Goal: Navigation & Orientation: Find specific page/section

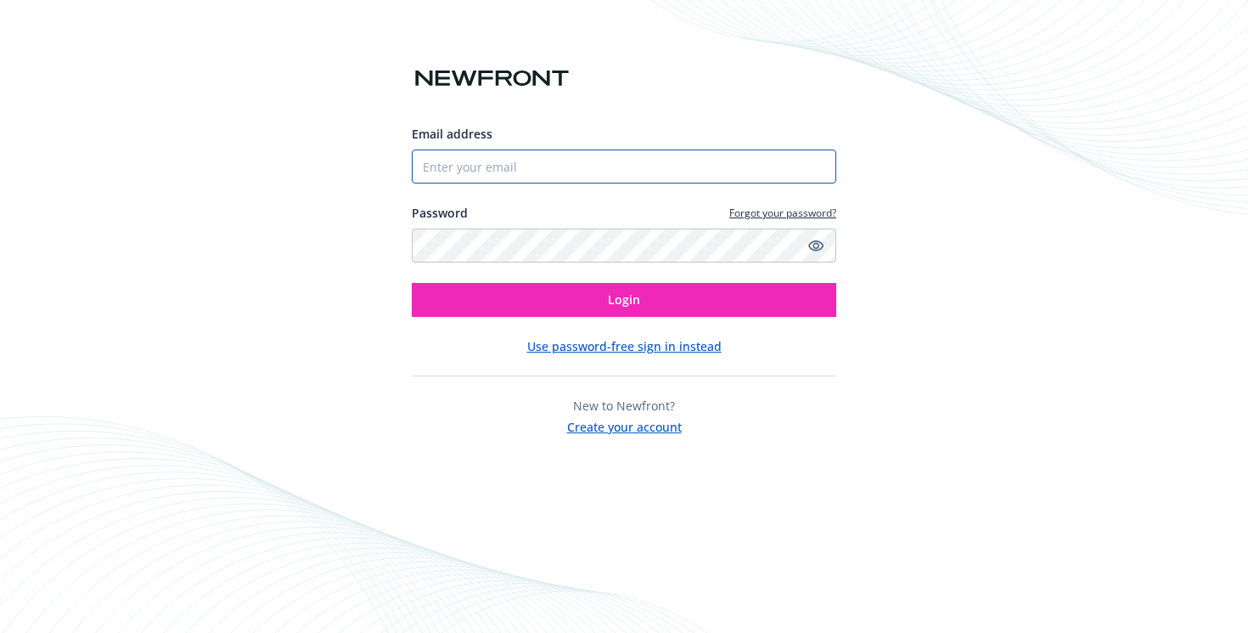
click at [543, 179] on input "Email address" at bounding box center [624, 166] width 425 height 34
click at [527, 163] on input "Email address" at bounding box center [624, 166] width 425 height 34
paste input "[PERSON_NAME][EMAIL_ADDRESS][DOMAIN_NAME]"
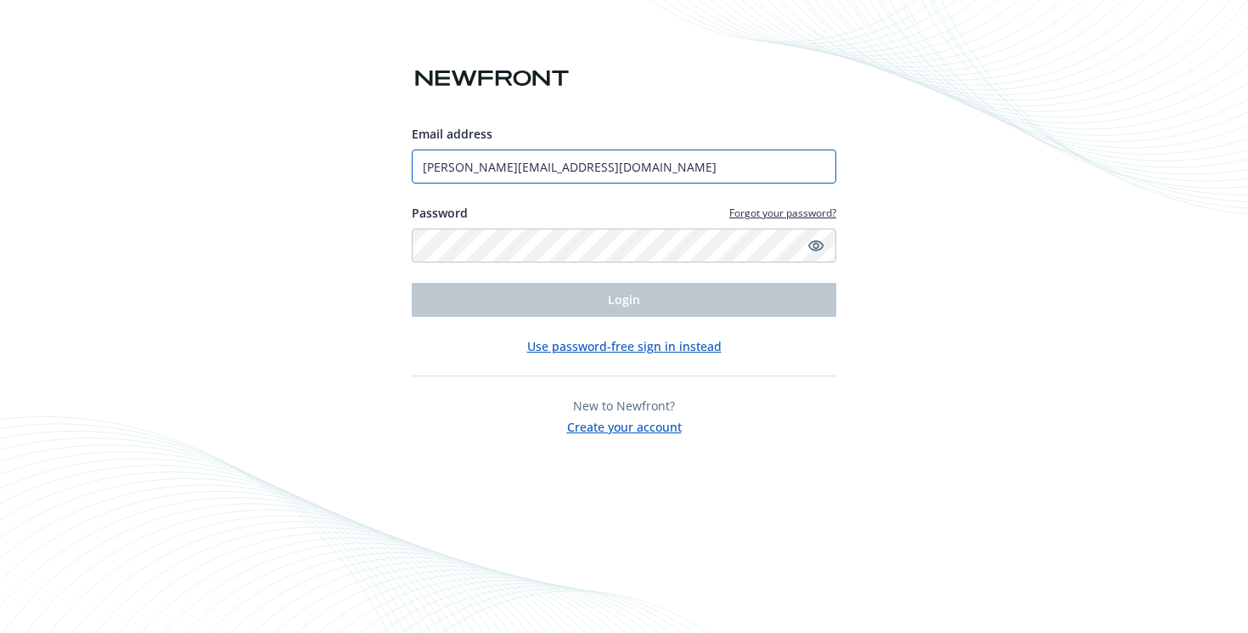
type input "[PERSON_NAME][EMAIL_ADDRESS][DOMAIN_NAME]"
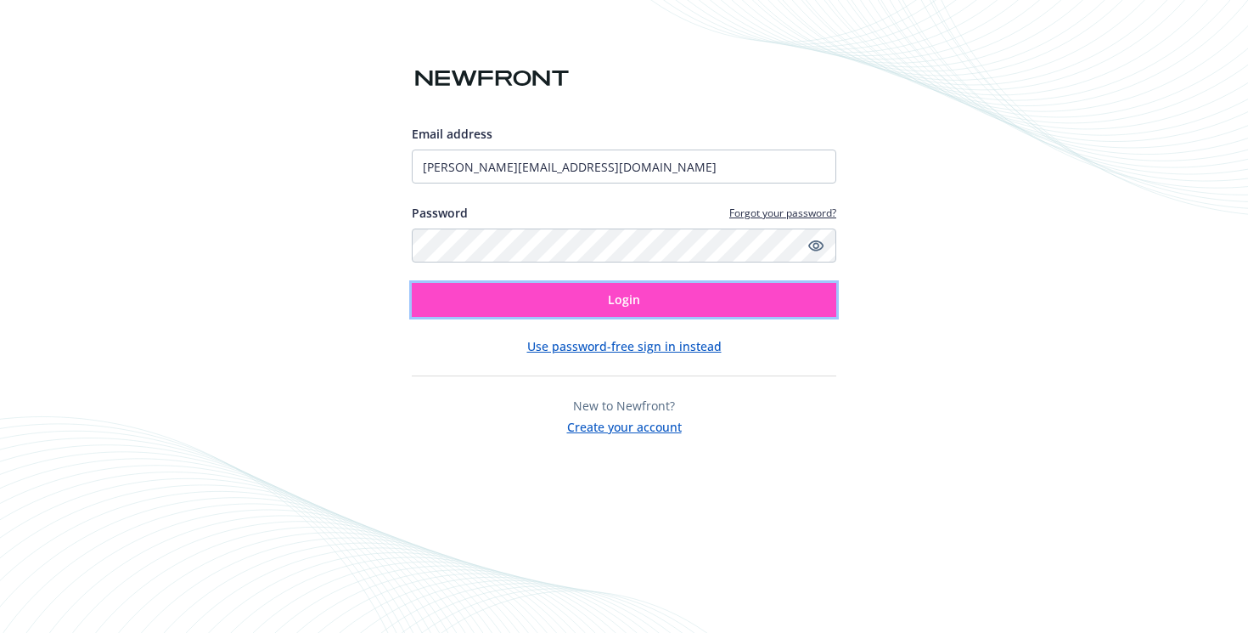
click at [566, 298] on button "Login" at bounding box center [624, 300] width 425 height 34
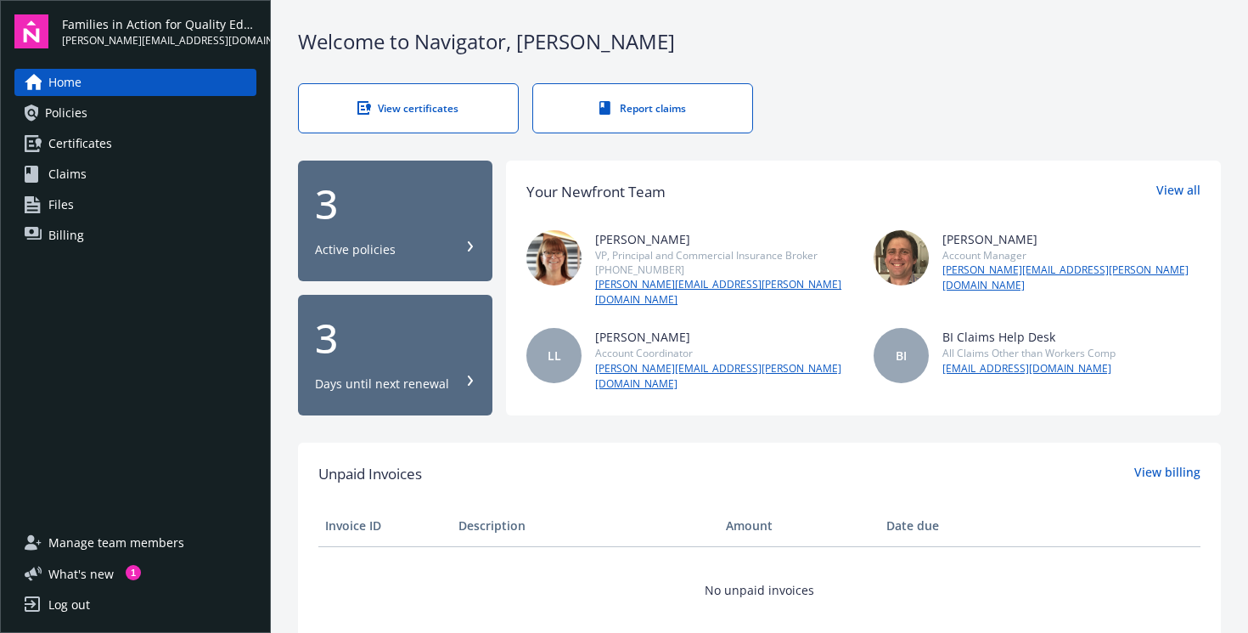
scroll to position [20, 0]
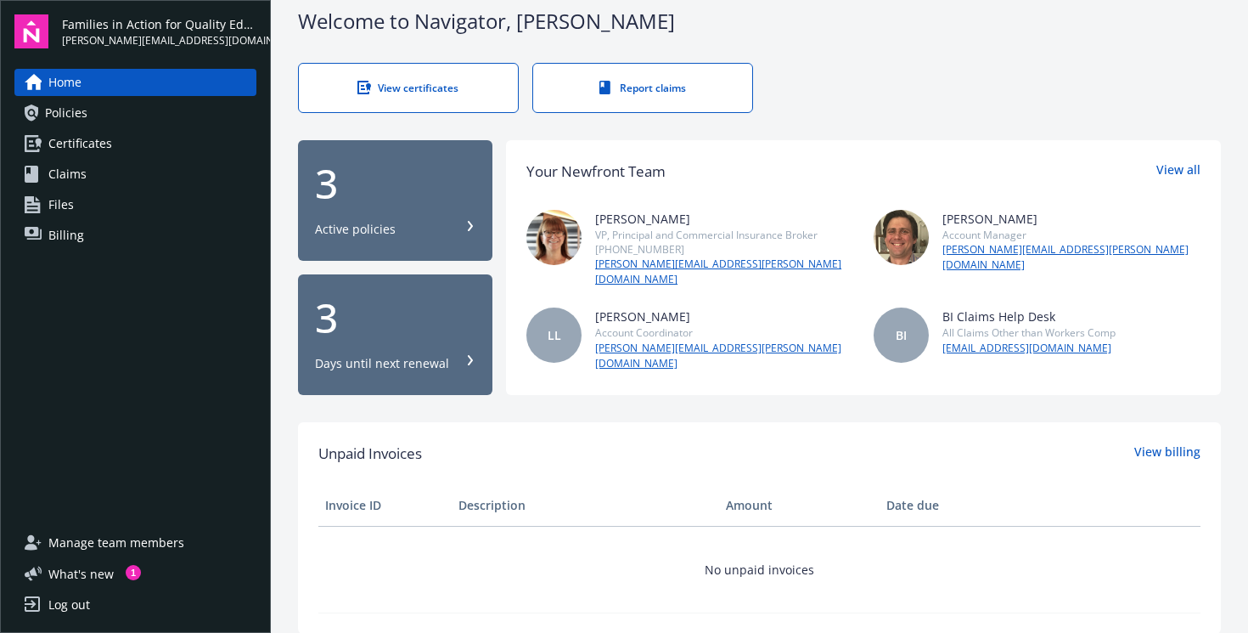
click at [435, 206] on div "3 Active policies" at bounding box center [395, 200] width 160 height 75
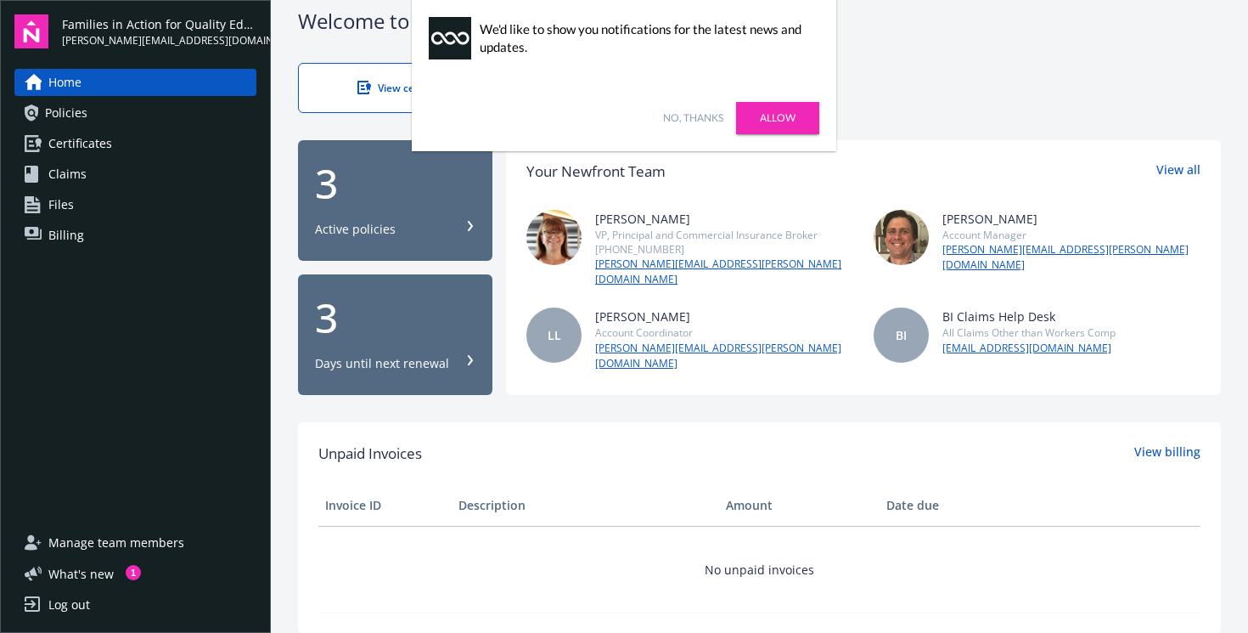
click at [802, 121] on link "Allow" at bounding box center [777, 118] width 83 height 32
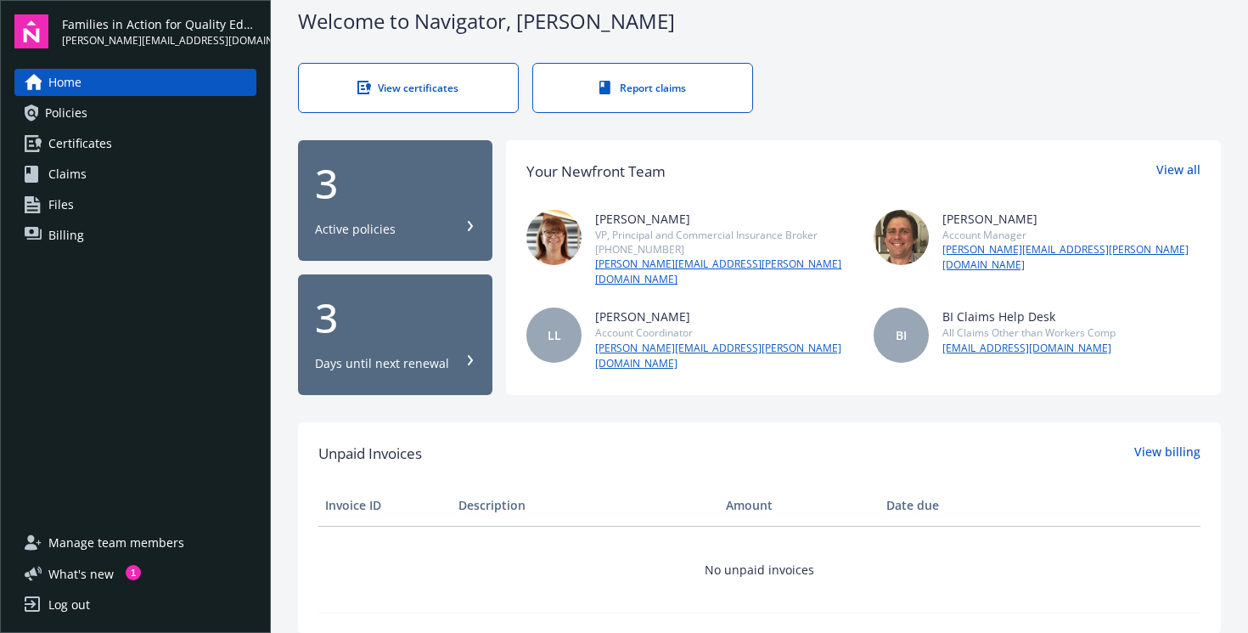
click at [386, 331] on div "3 Days until next renewal" at bounding box center [395, 334] width 160 height 75
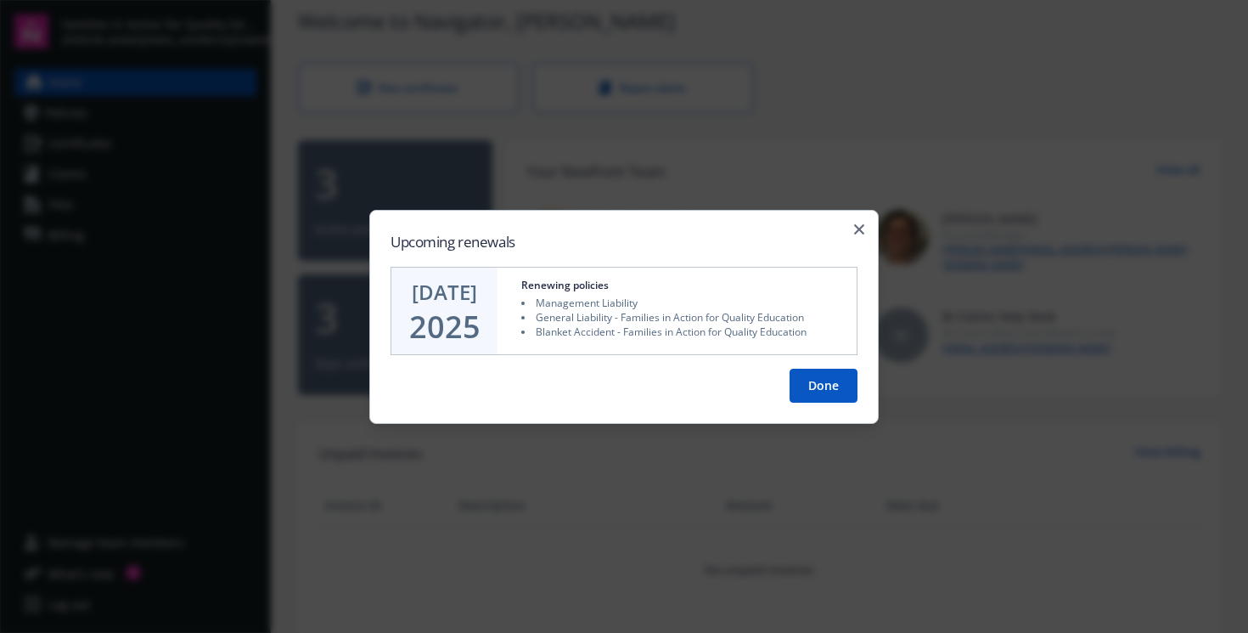
click at [826, 382] on button "Done" at bounding box center [824, 386] width 68 height 34
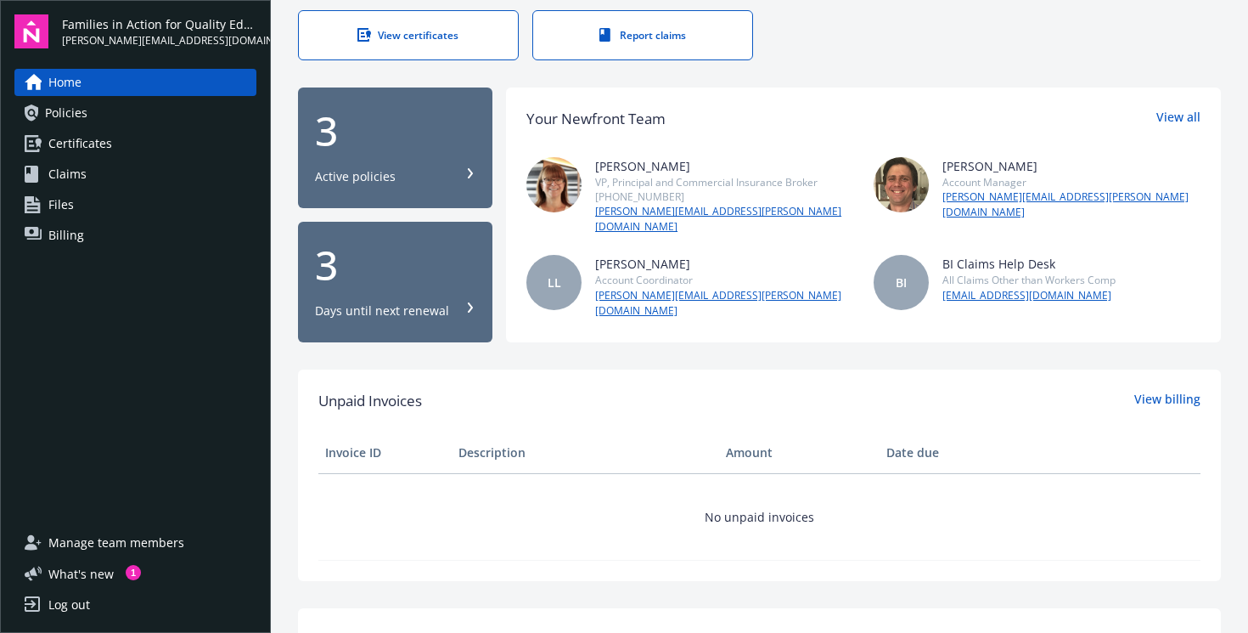
scroll to position [0, 0]
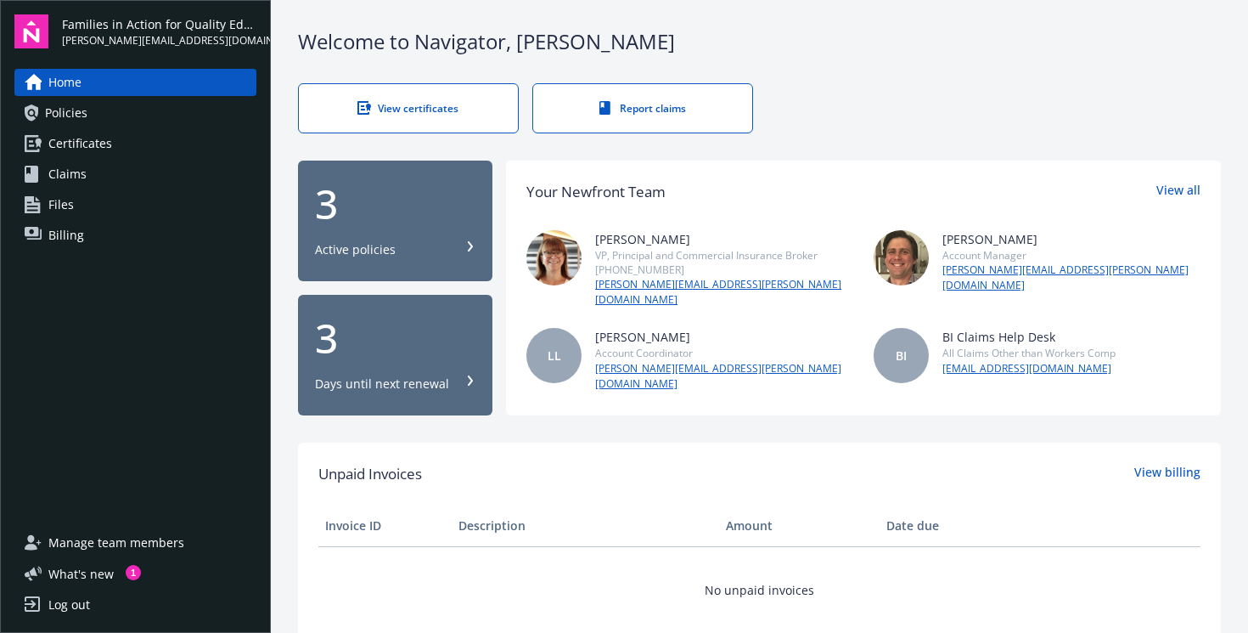
click at [416, 375] on div "Days until next renewal" at bounding box center [382, 383] width 134 height 17
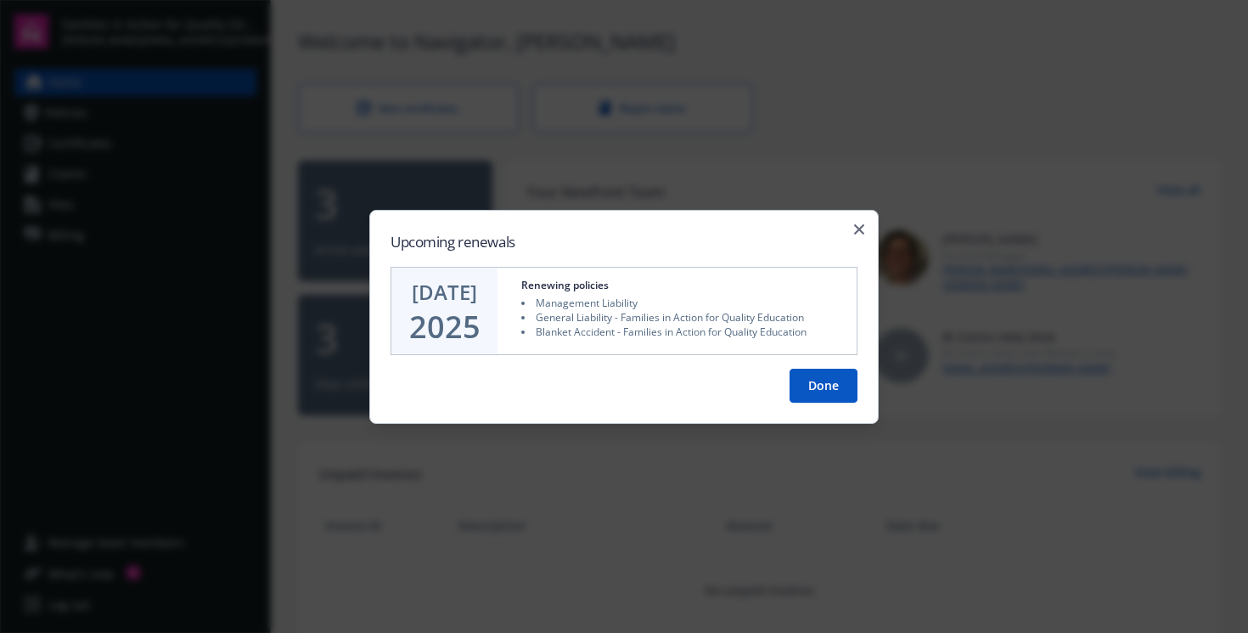
click at [864, 220] on div "Upcoming renewals SEP 28 2025 Renewing policies Management Liability General Li…" at bounding box center [624, 316] width 510 height 214
click at [856, 222] on div "Upcoming renewals SEP 28 2025 Renewing policies Management Liability General Li…" at bounding box center [624, 316] width 510 height 214
click at [862, 229] on icon "button" at bounding box center [859, 228] width 10 height 10
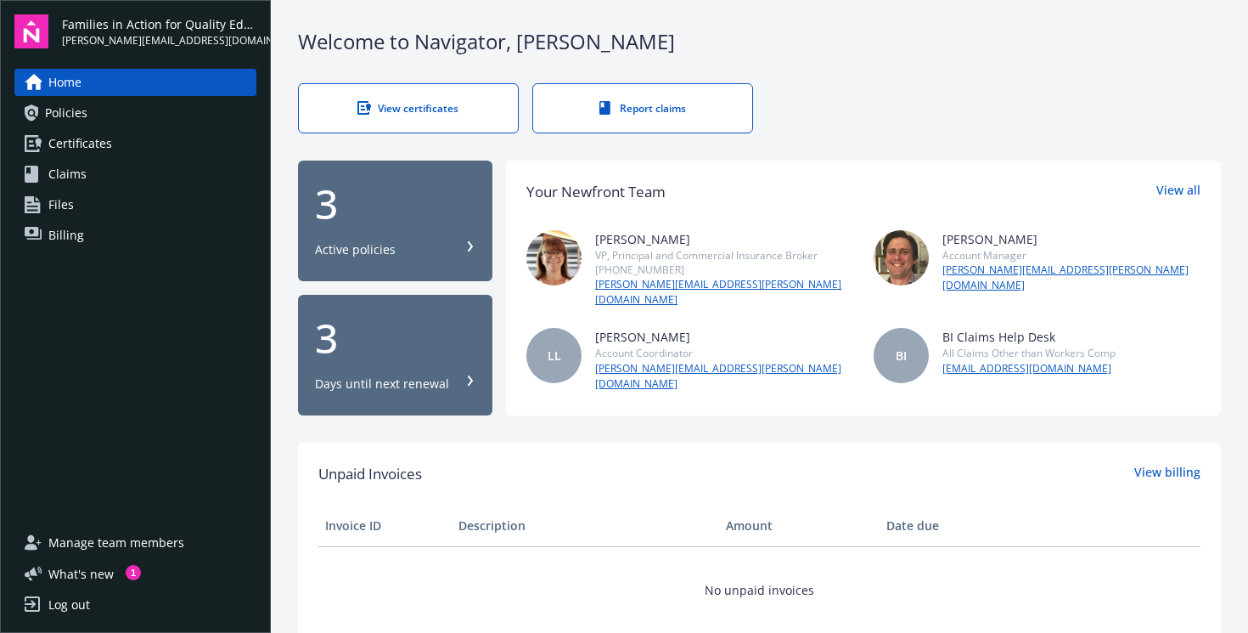
click at [445, 228] on div "3 Active policies" at bounding box center [395, 220] width 160 height 75
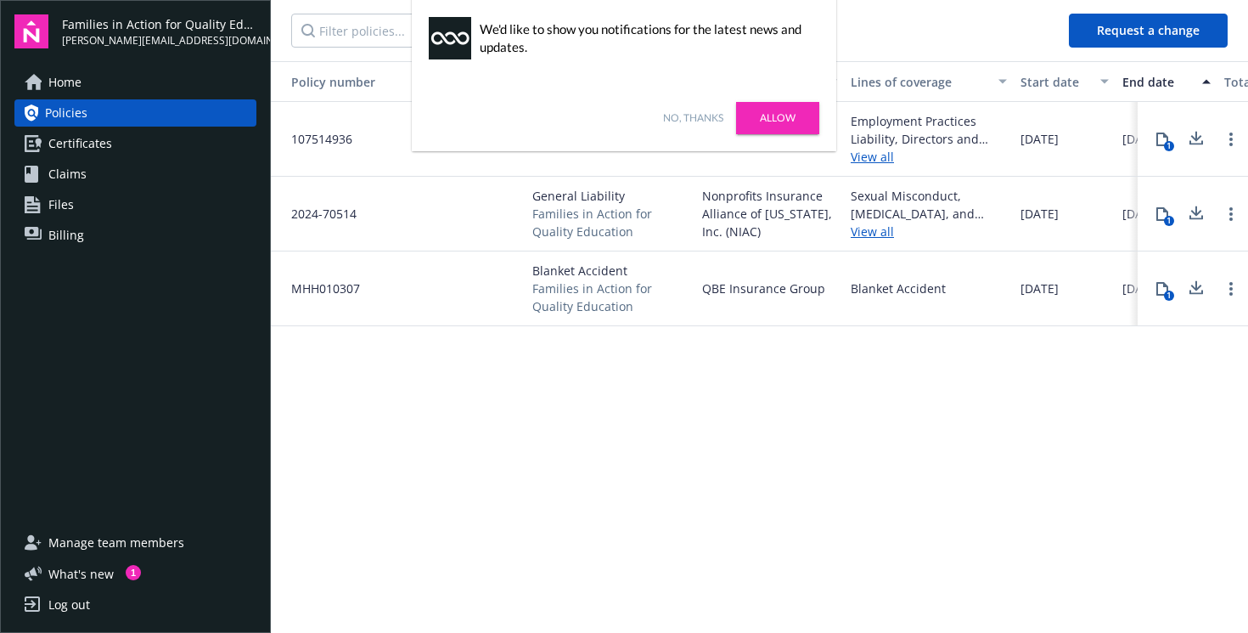
click at [783, 397] on div "Policy number Policy type Carrier Lines of coverage Start date End date Total c…" at bounding box center [759, 345] width 977 height 569
click at [778, 113] on link "Allow" at bounding box center [777, 118] width 83 height 32
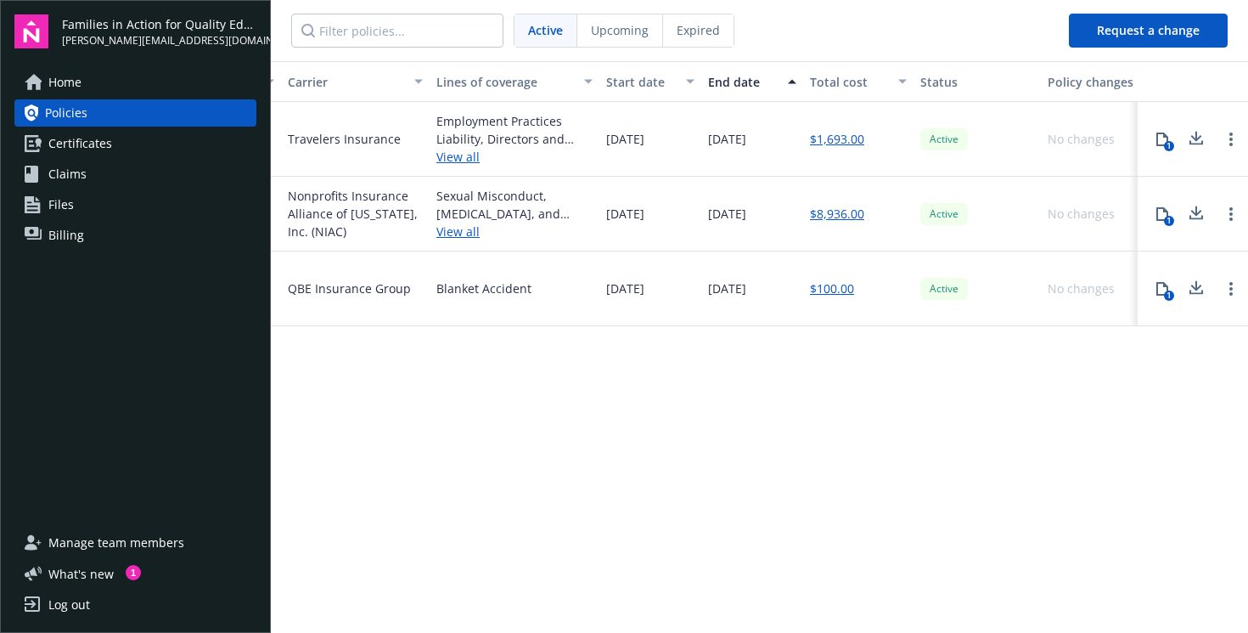
scroll to position [0, 424]
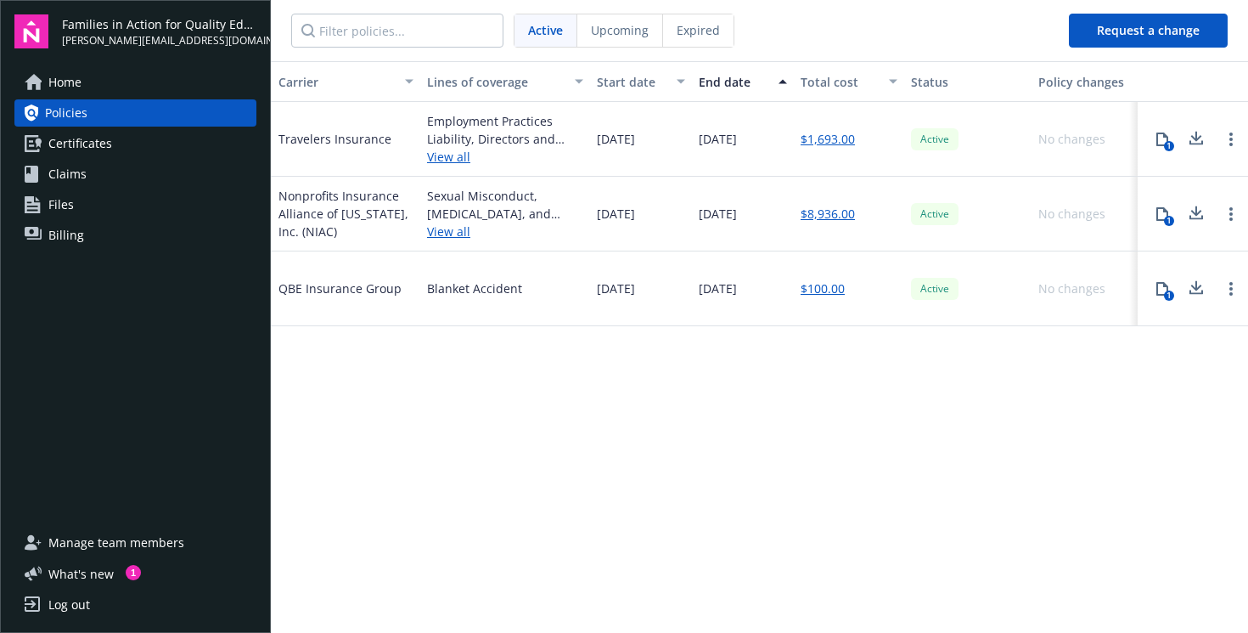
click at [613, 35] on span "Upcoming" at bounding box center [620, 30] width 58 height 18
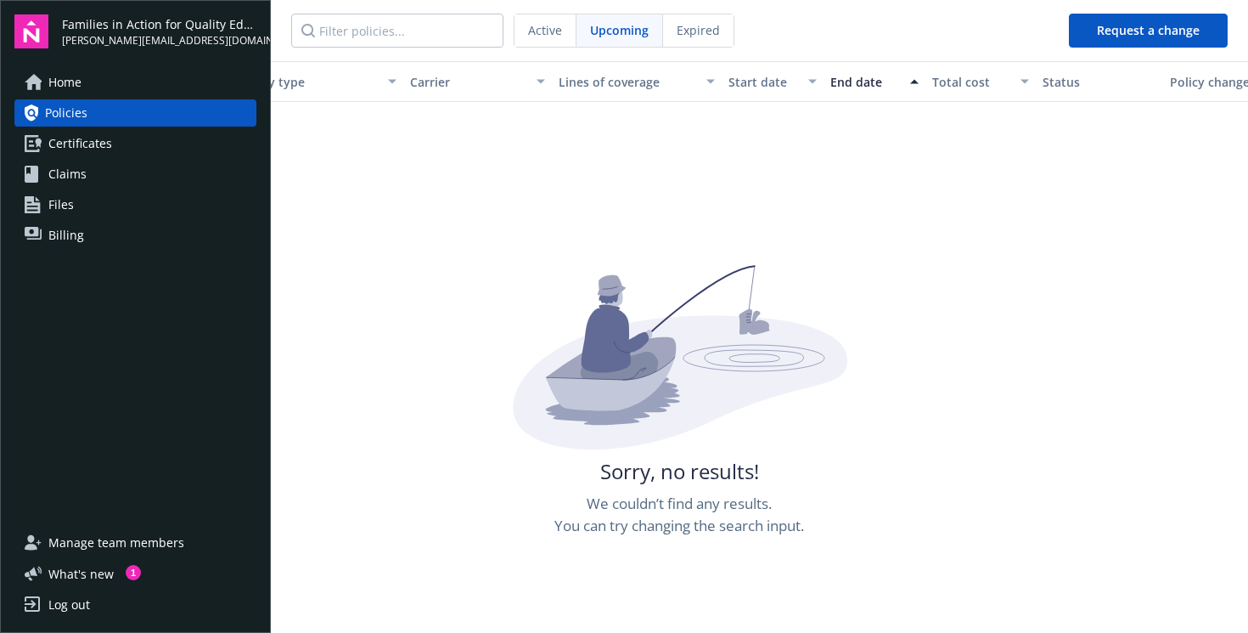
scroll to position [0, 0]
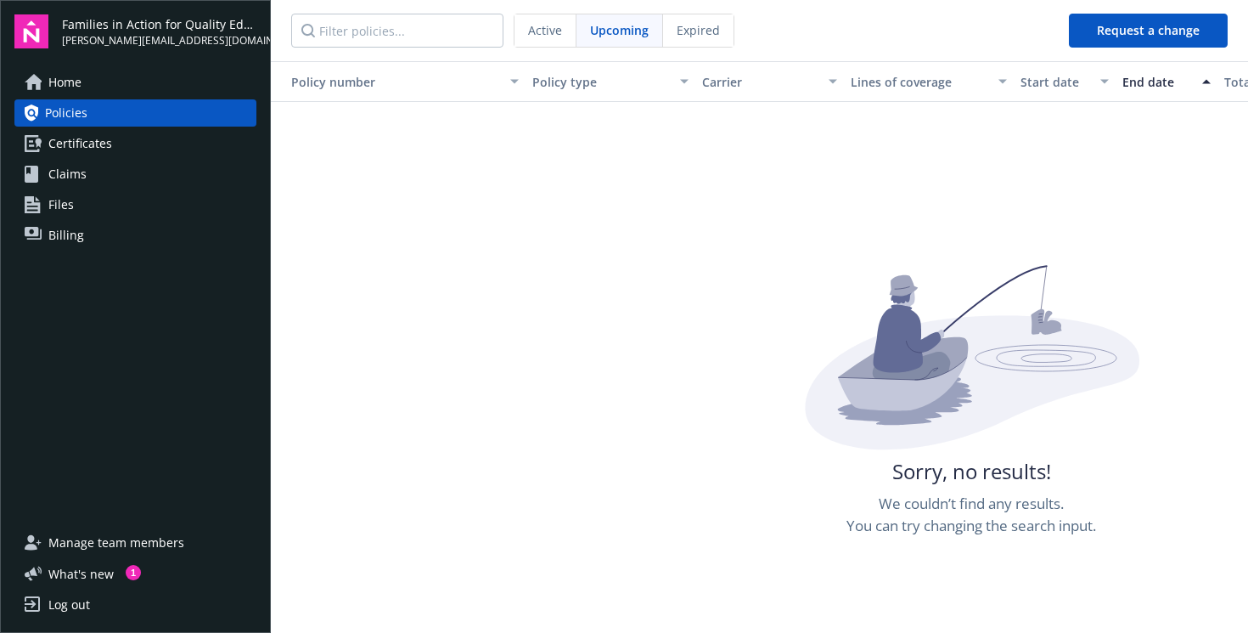
click at [85, 105] on span "Policies" at bounding box center [66, 112] width 42 height 27
click at [79, 67] on div "Families in Action for Quality Education libby.richmond@fiaoakland.org Home Pol…" at bounding box center [135, 316] width 271 height 633
click at [76, 79] on span "Home" at bounding box center [64, 82] width 33 height 27
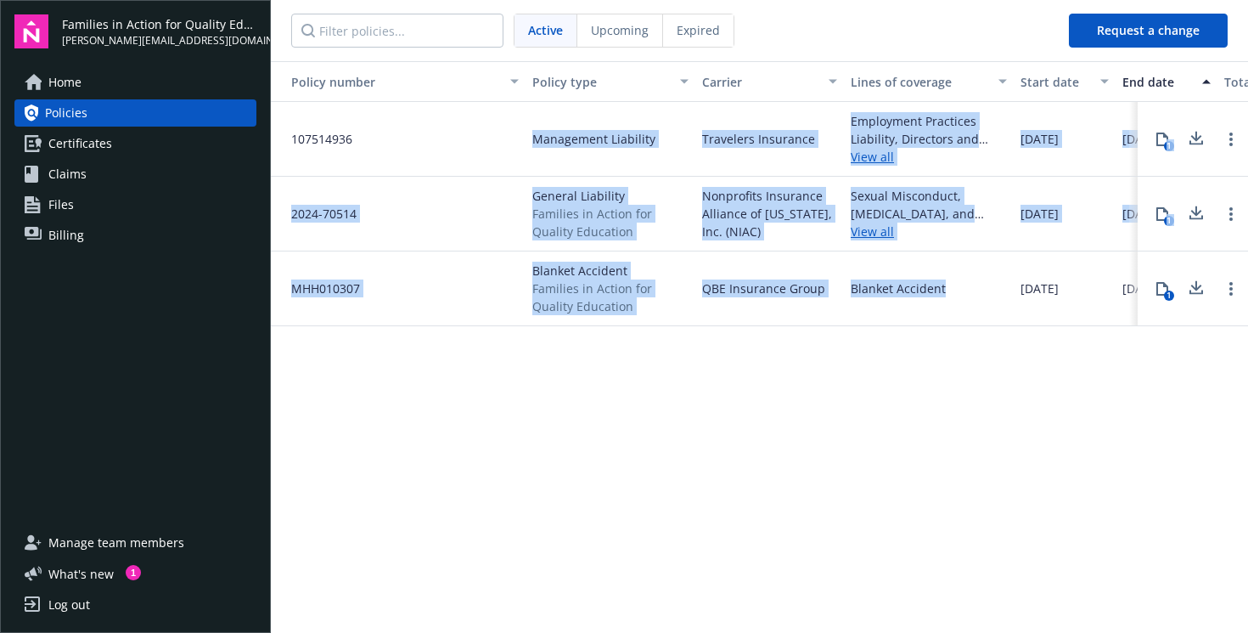
drag, startPoint x: 476, startPoint y: 130, endPoint x: 888, endPoint y: 421, distance: 504.4
click at [856, 391] on div "Policy number Policy type Carrier Lines of coverage Start date End date Total c…" at bounding box center [759, 345] width 977 height 569
click at [909, 430] on div "Policy number Policy type Carrier Lines of coverage Start date End date Total c…" at bounding box center [759, 345] width 977 height 569
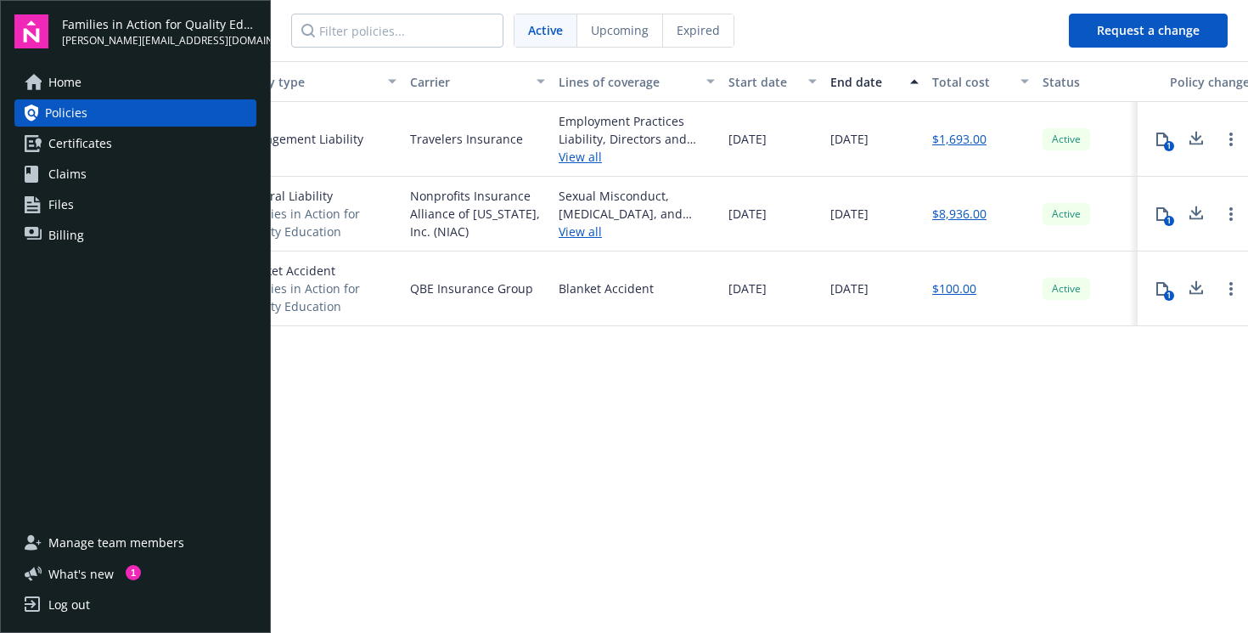
scroll to position [0, 424]
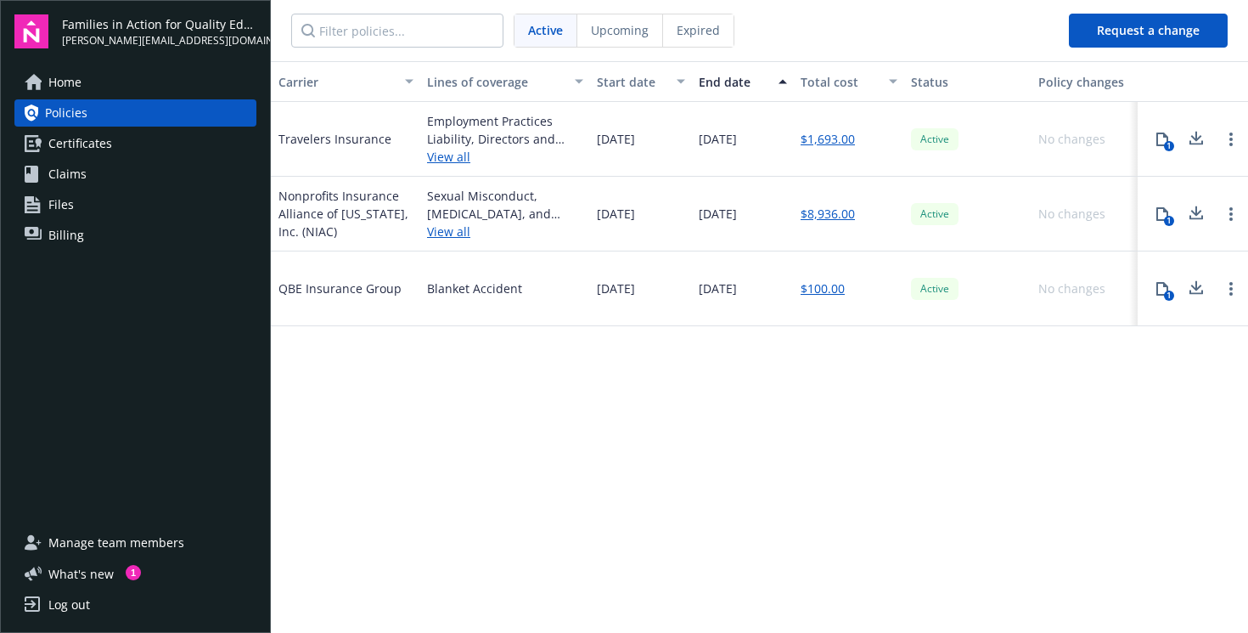
click at [627, 35] on span "Upcoming" at bounding box center [620, 30] width 58 height 18
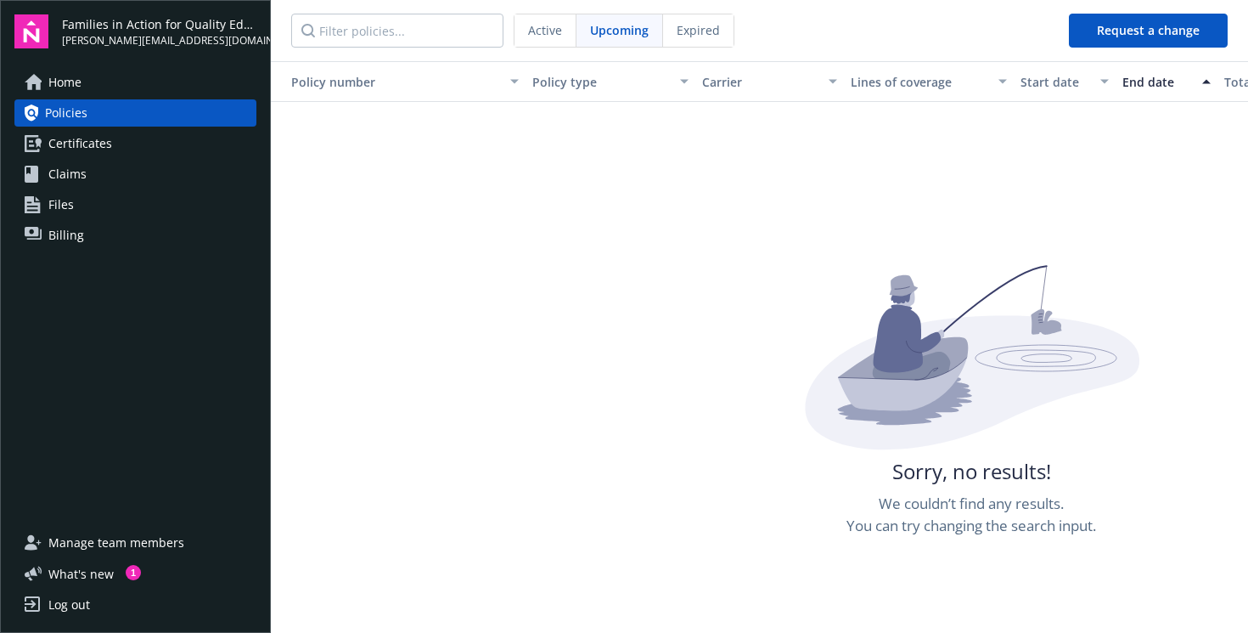
click at [552, 32] on span "Active" at bounding box center [545, 30] width 34 height 18
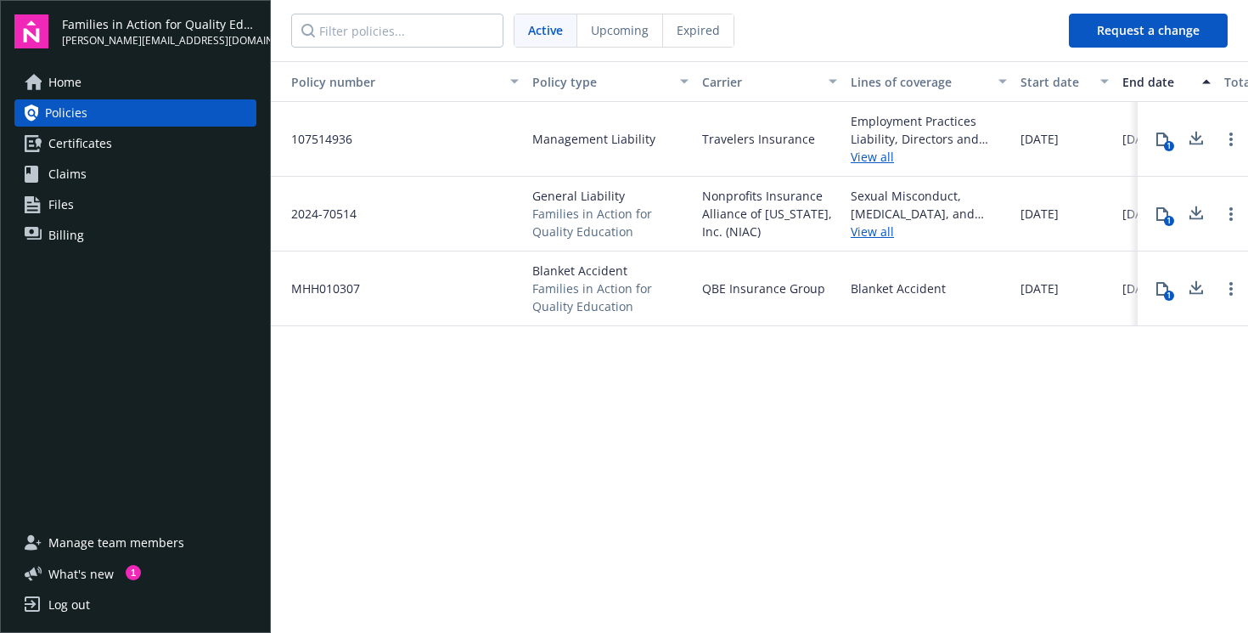
click at [68, 233] on span "Billing" at bounding box center [66, 235] width 36 height 27
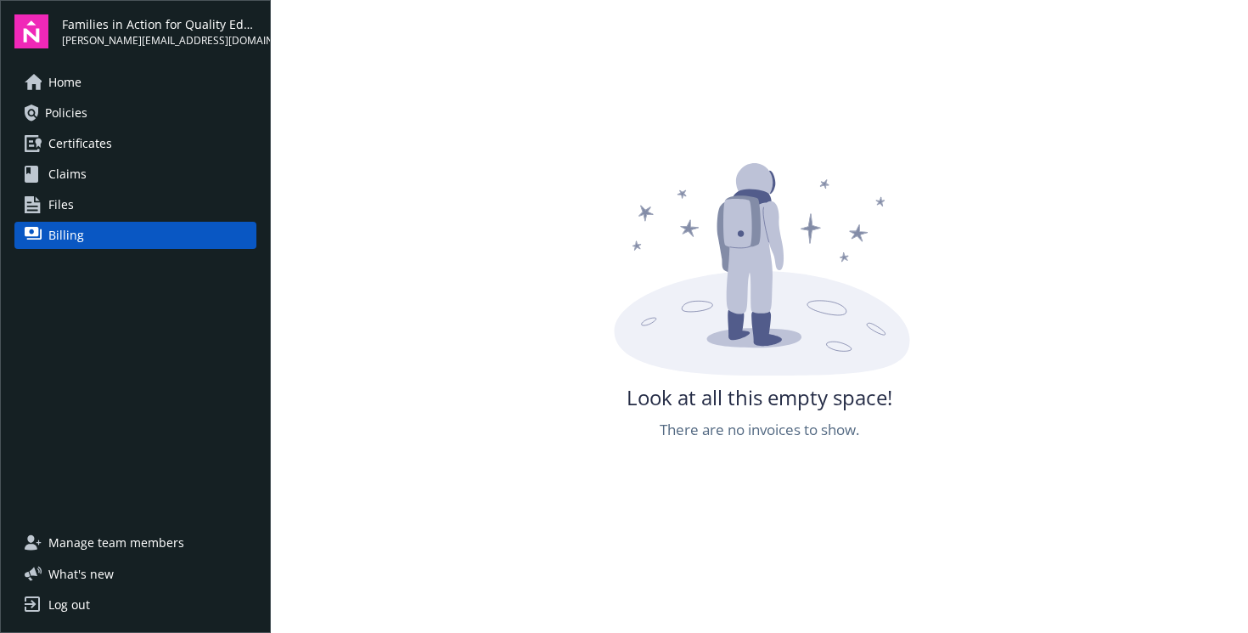
click at [98, 198] on link "Files" at bounding box center [135, 204] width 242 height 27
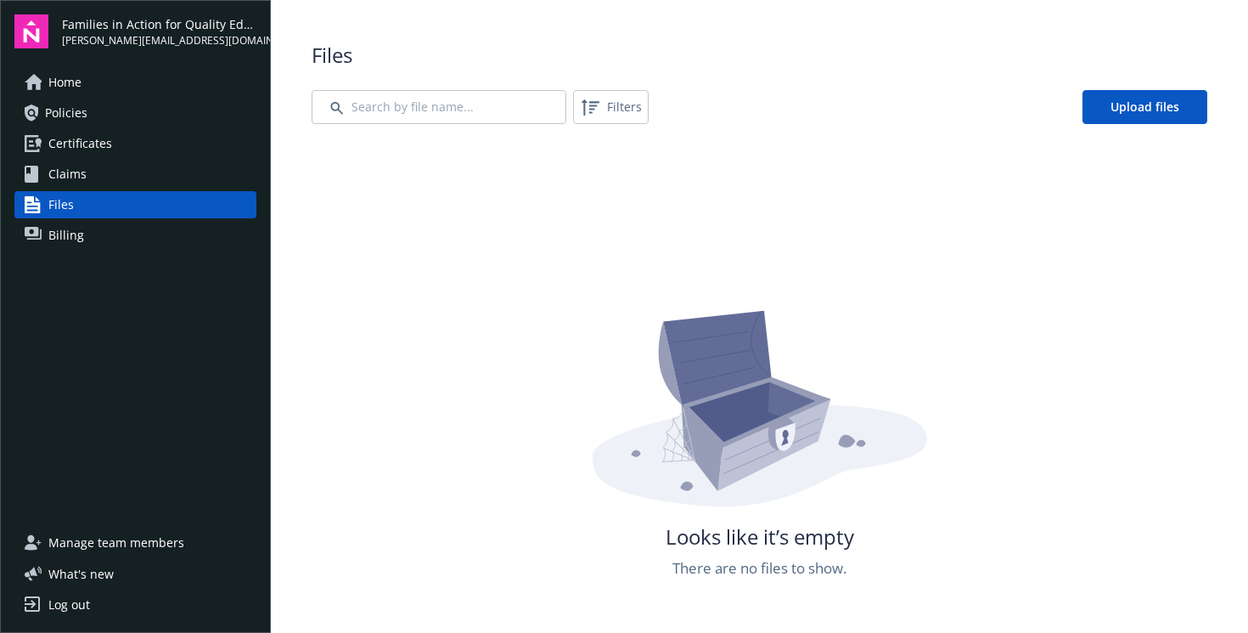
click at [94, 181] on link "Claims" at bounding box center [135, 173] width 242 height 27
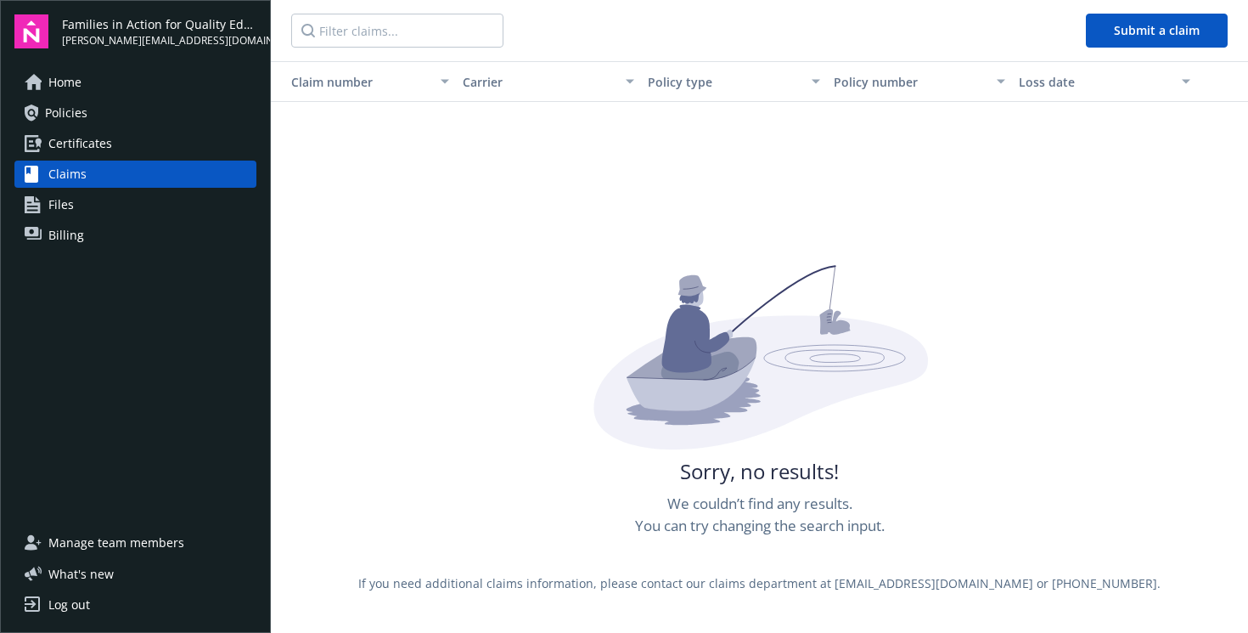
click at [94, 152] on span "Certificates" at bounding box center [80, 143] width 64 height 27
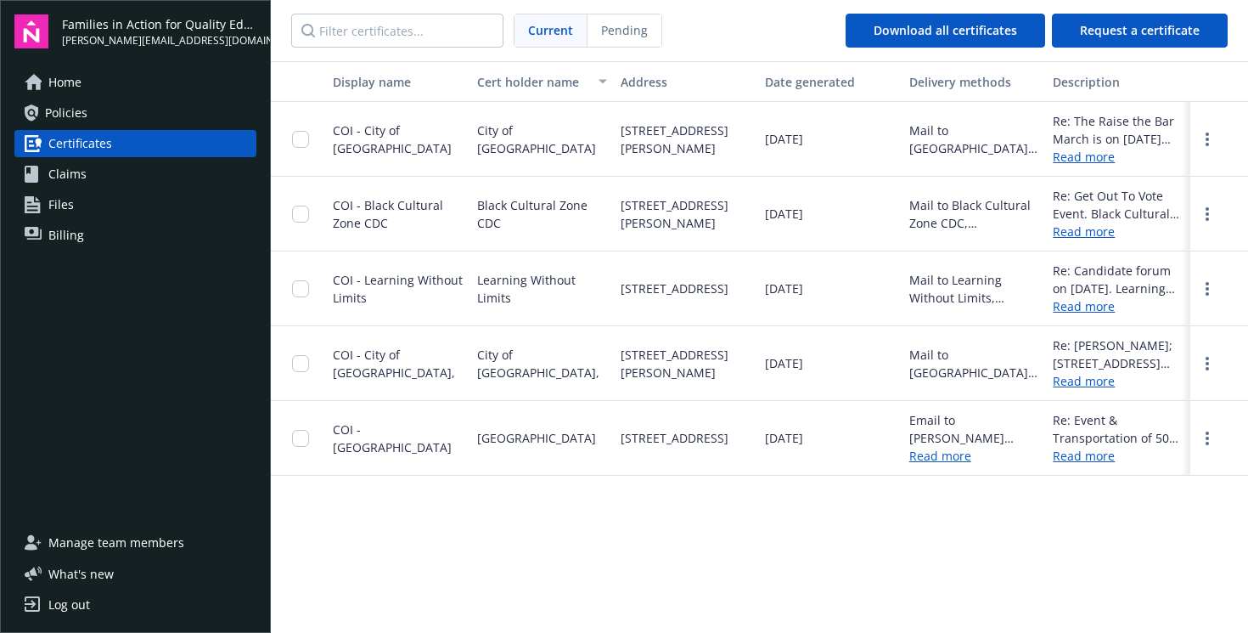
click at [121, 108] on link "Policies" at bounding box center [135, 112] width 242 height 27
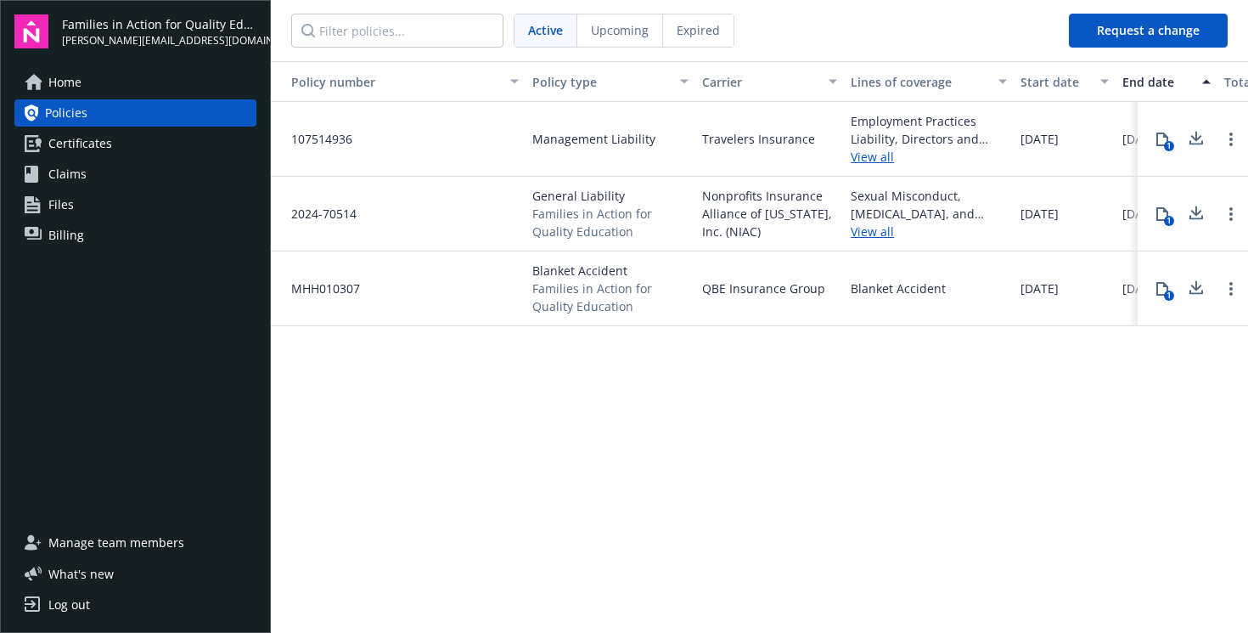
click at [121, 87] on link "Home" at bounding box center [135, 82] width 242 height 27
